Goal: Check status: Check status

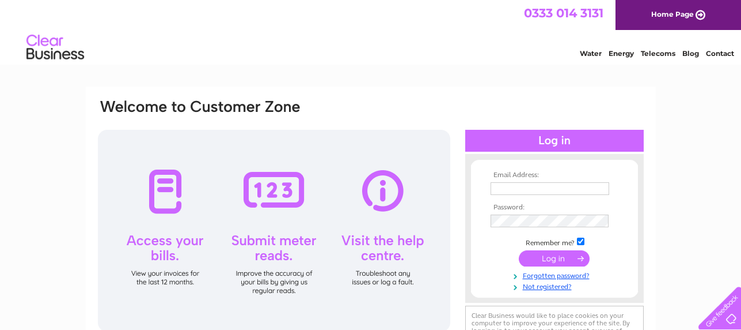
type input "[EMAIL_ADDRESS][DOMAIN_NAME]"
click at [532, 256] on input "submit" at bounding box center [554, 258] width 71 height 16
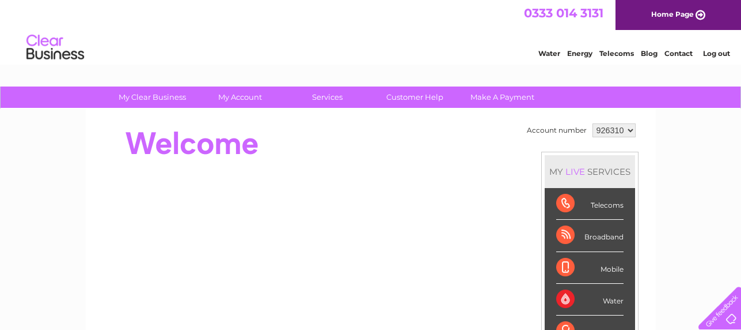
click at [626, 128] on select "926310" at bounding box center [614, 130] width 43 height 14
click at [593, 123] on select "926310" at bounding box center [614, 130] width 43 height 14
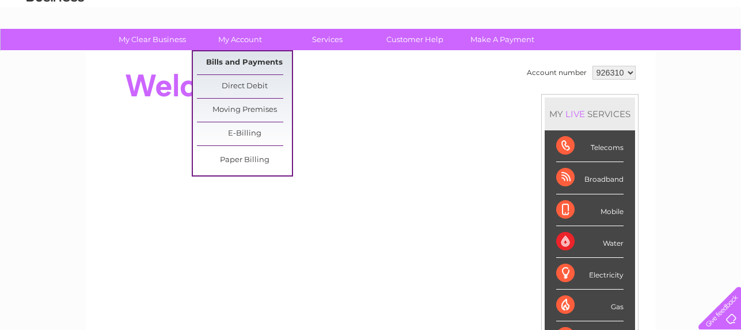
click at [238, 65] on link "Bills and Payments" at bounding box center [244, 62] width 95 height 23
